Goal: Information Seeking & Learning: Learn about a topic

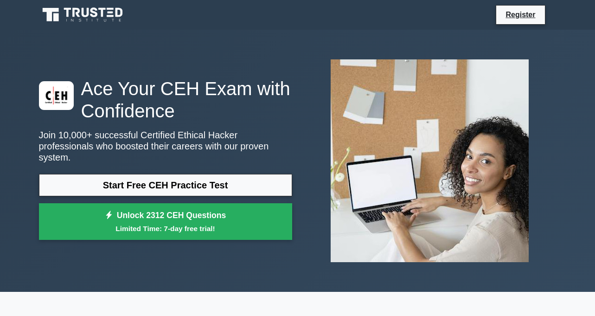
click at [149, 174] on link "Start Free CEH Practice Test" at bounding box center [165, 185] width 253 height 22
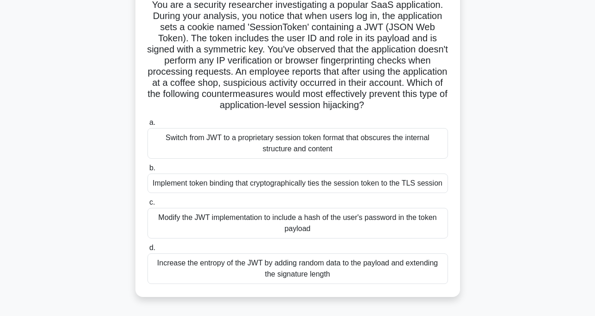
scroll to position [76, 0]
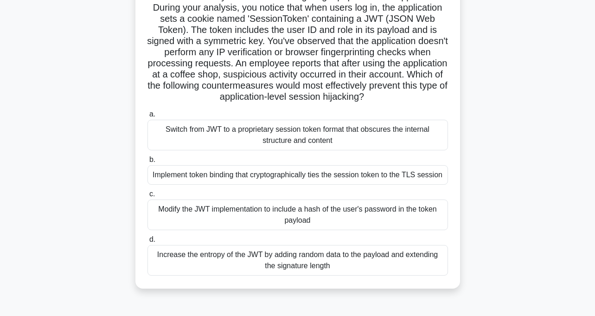
click at [311, 144] on div "Switch from JWT to a proprietary session token format that obscures the interna…" at bounding box center [298, 135] width 301 height 31
click at [148, 117] on input "a. Switch from JWT to a proprietary session token format that obscures the inte…" at bounding box center [148, 114] width 0 height 6
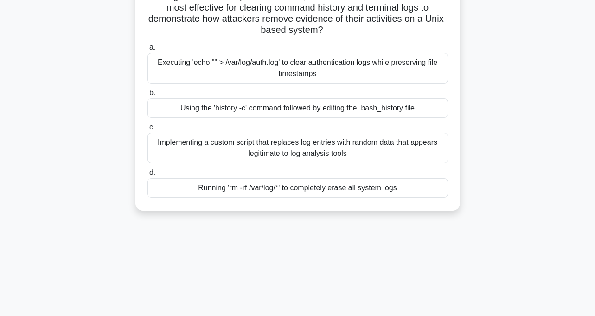
click at [311, 141] on div "Implementing a custom script that replaces log entries with random data that ap…" at bounding box center [298, 148] width 301 height 31
click at [148, 130] on input "c. Implementing a custom script that replaces log entries with random data that…" at bounding box center [148, 127] width 0 height 6
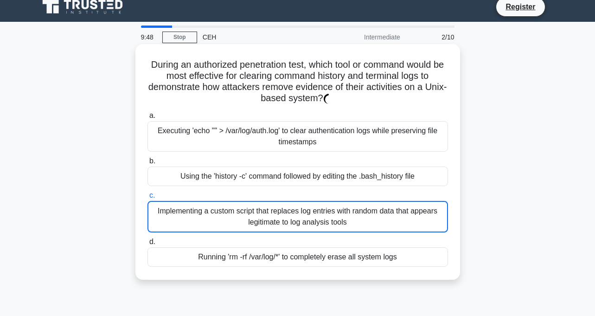
scroll to position [0, 0]
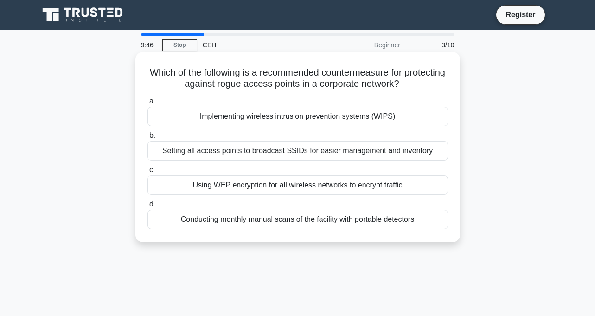
click at [255, 119] on div "Implementing wireless intrusion prevention systems (WIPS)" at bounding box center [298, 116] width 301 height 19
click at [269, 117] on div "Implementing wireless intrusion prevention systems (WIPS)" at bounding box center [298, 116] width 301 height 19
click at [148, 104] on input "a. Implementing wireless intrusion prevention systems (WIPS)" at bounding box center [148, 101] width 0 height 6
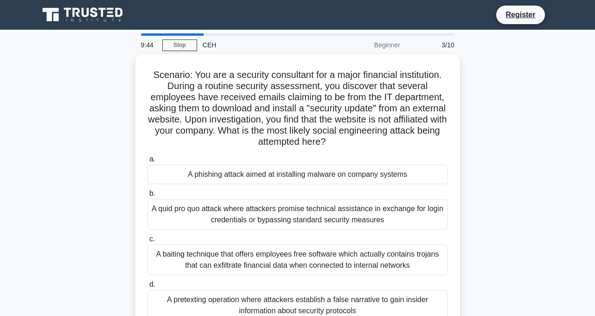
click at [269, 117] on h5 "Scenario: You are a security consultant for a major financial institution. Duri…" at bounding box center [298, 108] width 302 height 79
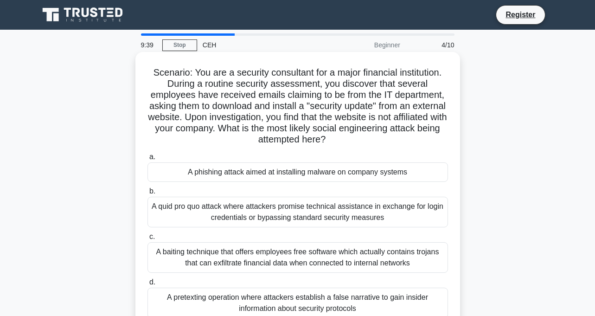
click at [196, 175] on div "A phishing attack aimed at installing malware on company systems" at bounding box center [298, 171] width 301 height 19
click at [148, 160] on input "a. A phishing attack aimed at installing malware on company systems" at bounding box center [148, 157] width 0 height 6
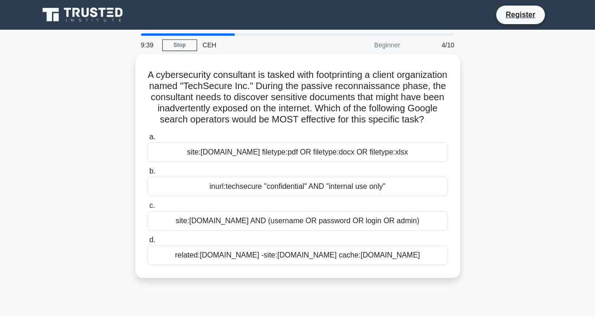
click at [196, 175] on div "a. site:[DOMAIN_NAME] filetype:pdf OR filetype:docx OR filetype:xlsx b. inurl:t…" at bounding box center [298, 197] width 312 height 137
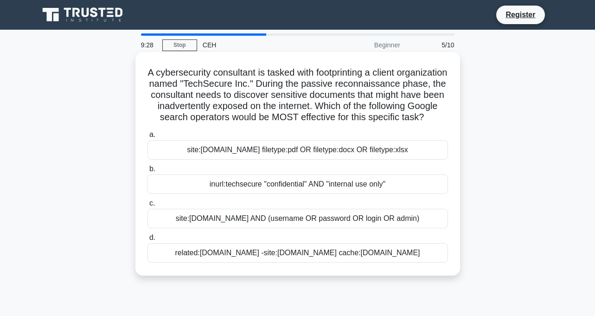
click at [300, 194] on div "inurl:techsecure "confidential" AND "internal use only"" at bounding box center [298, 183] width 301 height 19
click at [148, 172] on input "b. inurl:techsecure "confidential" AND "internal use only"" at bounding box center [148, 169] width 0 height 6
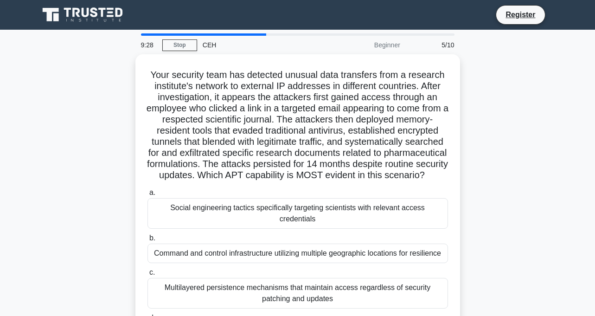
click at [300, 197] on div "a. Social engineering tactics specifically targeting scientists with relevant a…" at bounding box center [298, 265] width 312 height 160
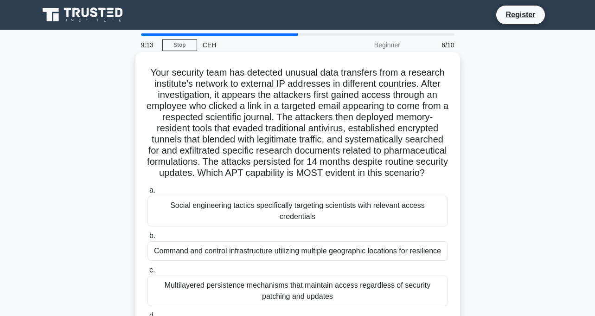
click at [243, 223] on div "Social engineering tactics specifically targeting scientists with relevant acce…" at bounding box center [298, 211] width 301 height 31
click at [148, 193] on input "a. Social engineering tactics specifically targeting scientists with relevant a…" at bounding box center [148, 190] width 0 height 6
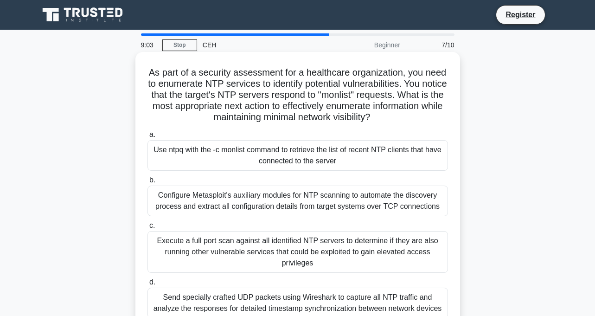
click at [234, 161] on div "Use ntpq with the -c monlist command to retrieve the list of recent NTP clients…" at bounding box center [298, 155] width 301 height 31
click at [148, 138] on input "a. Use ntpq with the -c monlist command to retrieve the list of recent NTP clie…" at bounding box center [148, 135] width 0 height 6
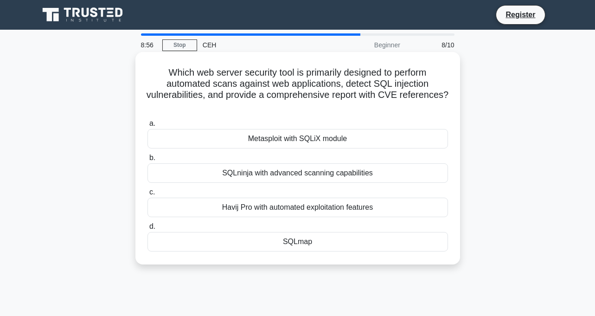
click at [289, 140] on div "Metasploit with SQLiX module" at bounding box center [298, 138] width 301 height 19
click at [148, 127] on input "a. Metasploit with SQLiX module" at bounding box center [148, 124] width 0 height 6
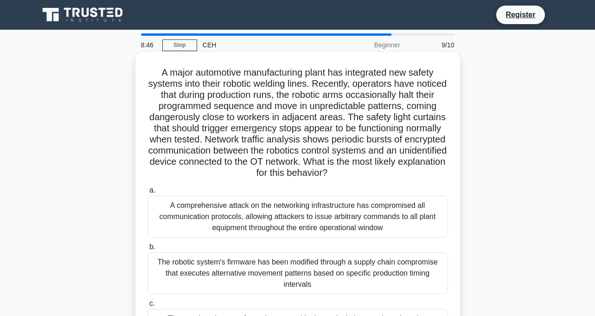
click at [379, 268] on div "The robotic system's firmware has been modified through a supply chain compromi…" at bounding box center [298, 273] width 301 height 42
click at [148, 250] on input "b. The robotic system's firmware has been modified through a supply chain compr…" at bounding box center [148, 247] width 0 height 6
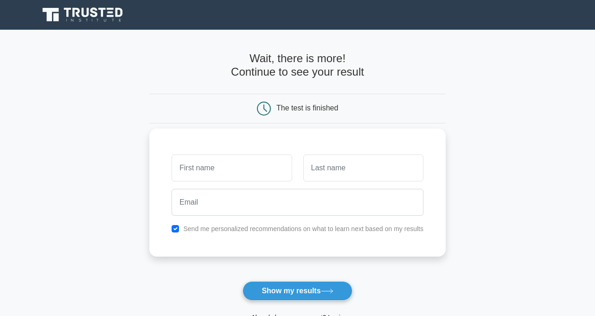
click at [251, 168] on input "text" at bounding box center [232, 167] width 120 height 27
type input "kashan"
click at [345, 168] on input "text" at bounding box center [363, 167] width 120 height 27
type input "Haider"
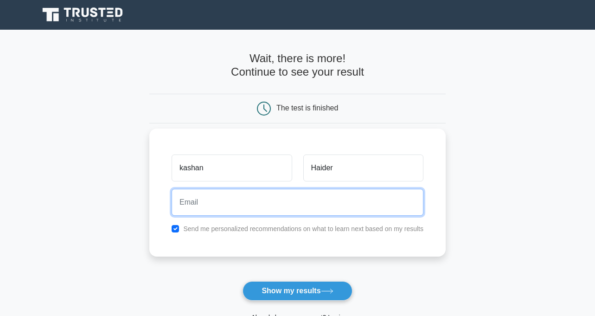
click at [327, 198] on input "email" at bounding box center [298, 202] width 252 height 27
type input "kashanhaider812@gmail.com"
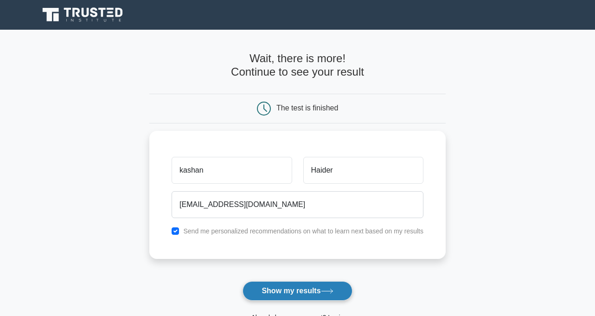
click at [278, 297] on button "Show my results" at bounding box center [297, 290] width 109 height 19
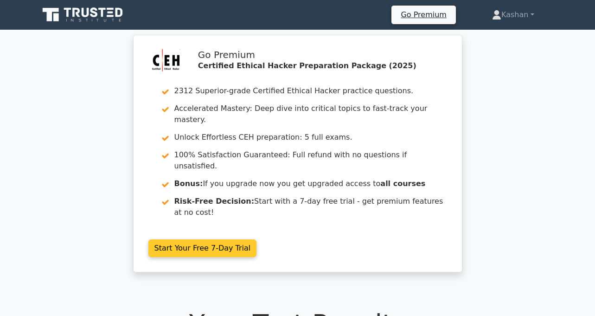
click at [221, 239] on link "Start Your Free 7-Day Trial" at bounding box center [202, 248] width 109 height 18
